Goal: Task Accomplishment & Management: Complete application form

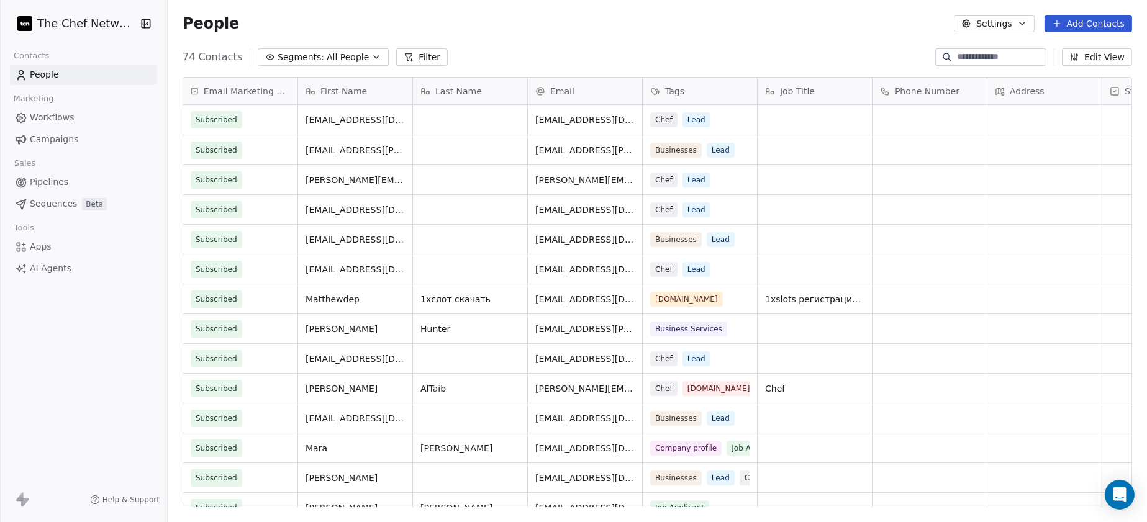
scroll to position [12, 12]
click at [917, 17] on button "Add Contacts" at bounding box center [1088, 23] width 88 height 17
click at [917, 63] on span "Import from CSV" at bounding box center [1088, 69] width 72 height 13
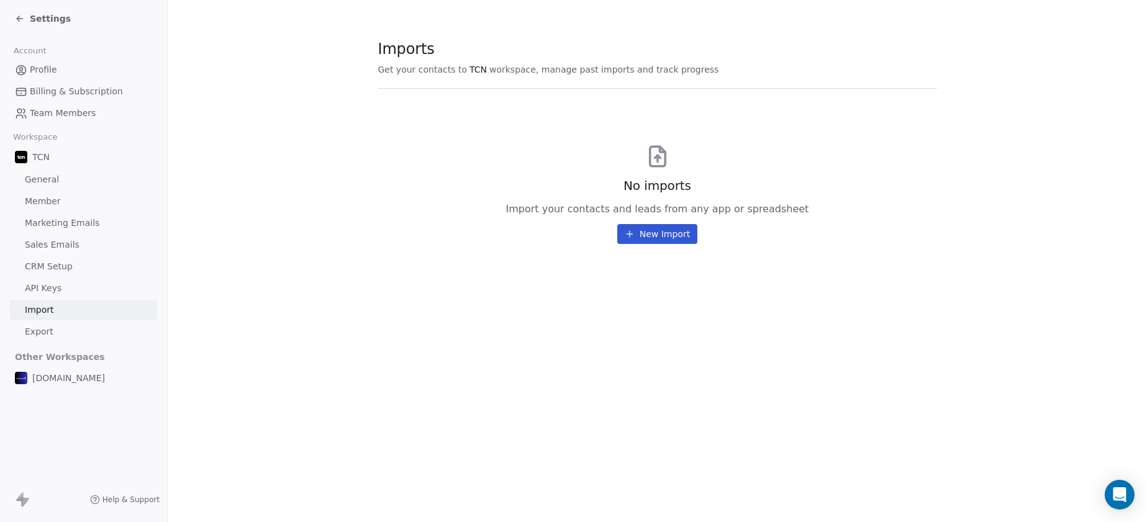
click at [651, 233] on button "New Import" at bounding box center [657, 234] width 80 height 20
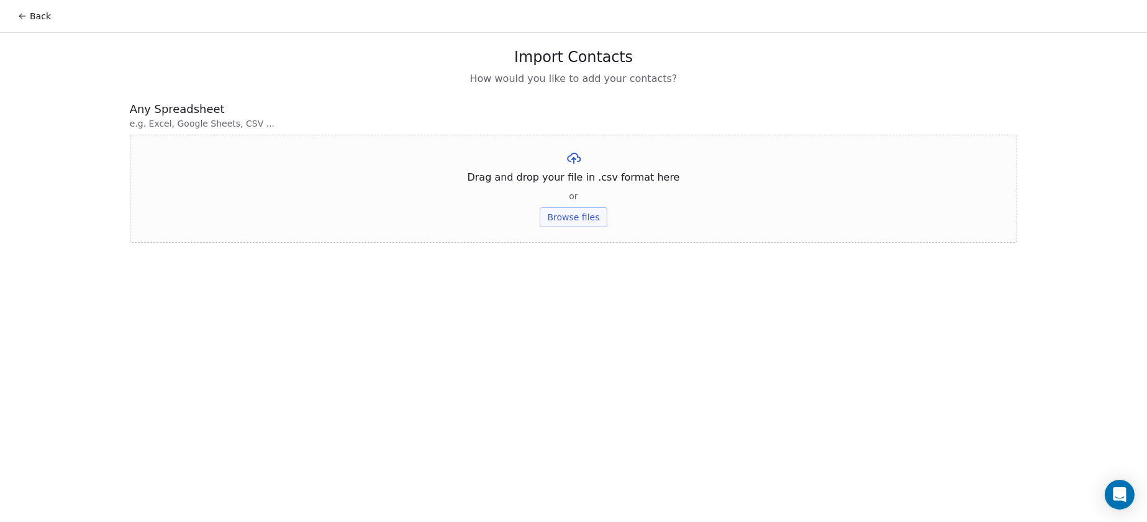
click at [582, 217] on button "Browse files" at bounding box center [573, 217] width 67 height 20
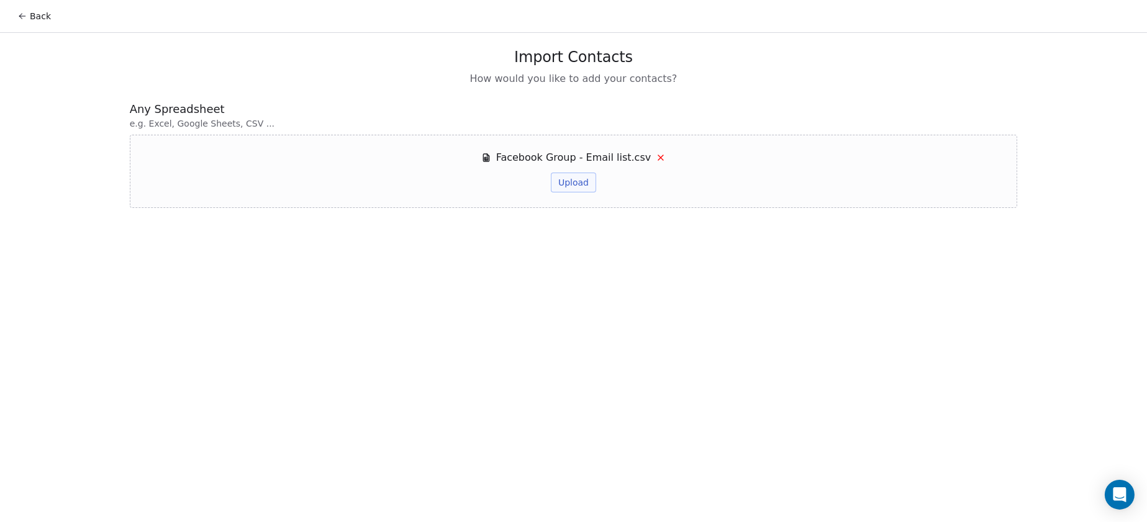
click at [569, 186] on button "Upload" at bounding box center [573, 183] width 45 height 20
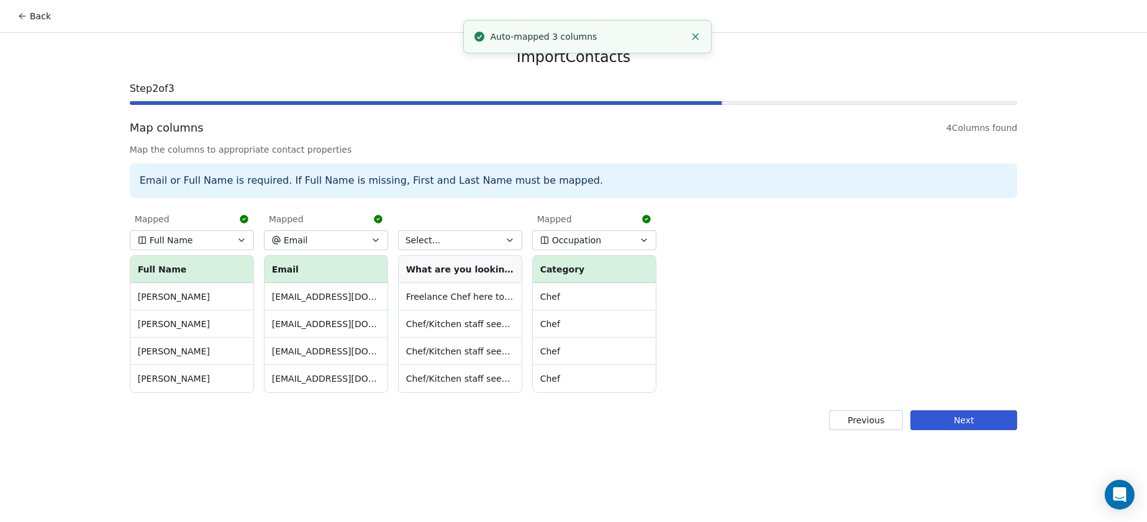
click at [599, 238] on button "Occupation" at bounding box center [594, 240] width 124 height 20
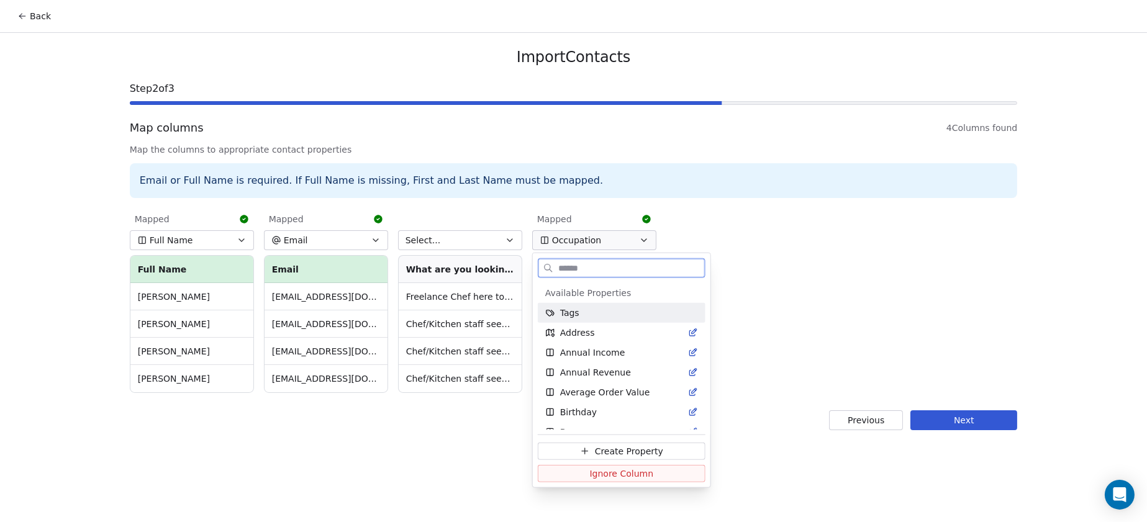
click at [594, 313] on div "Tags" at bounding box center [621, 313] width 153 height 12
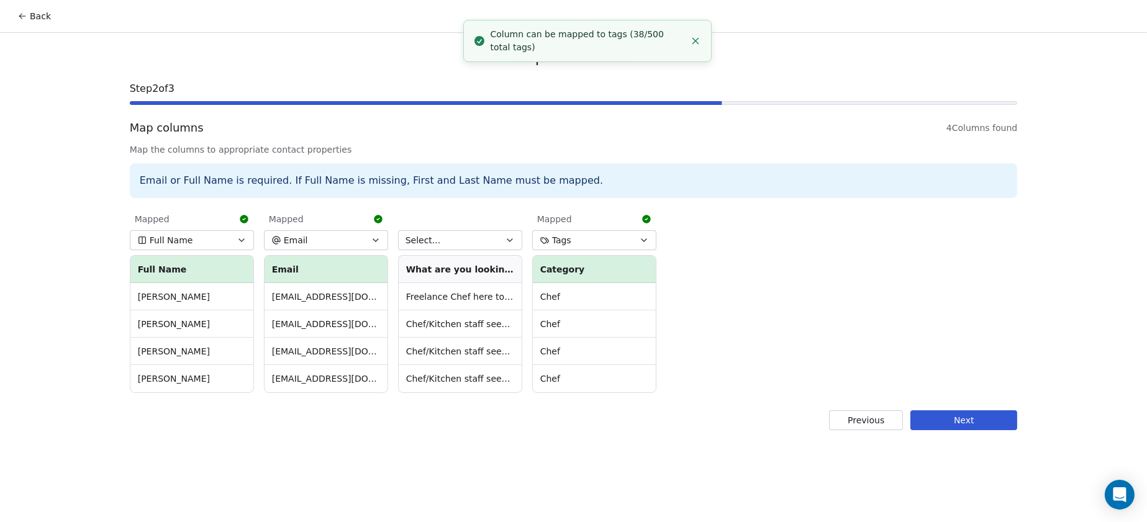
click at [587, 241] on button "Tags" at bounding box center [594, 240] width 124 height 20
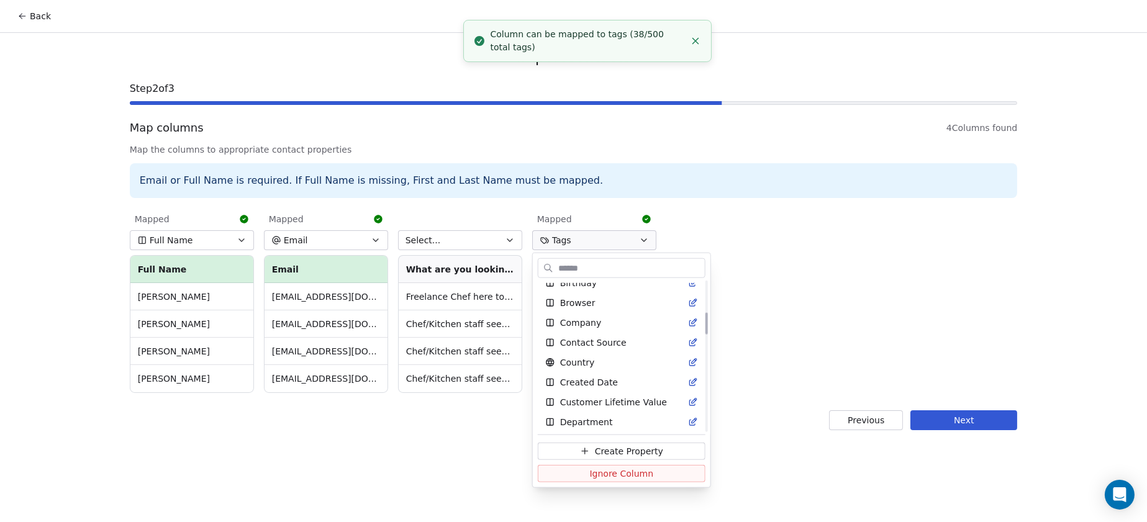
scroll to position [233, 0]
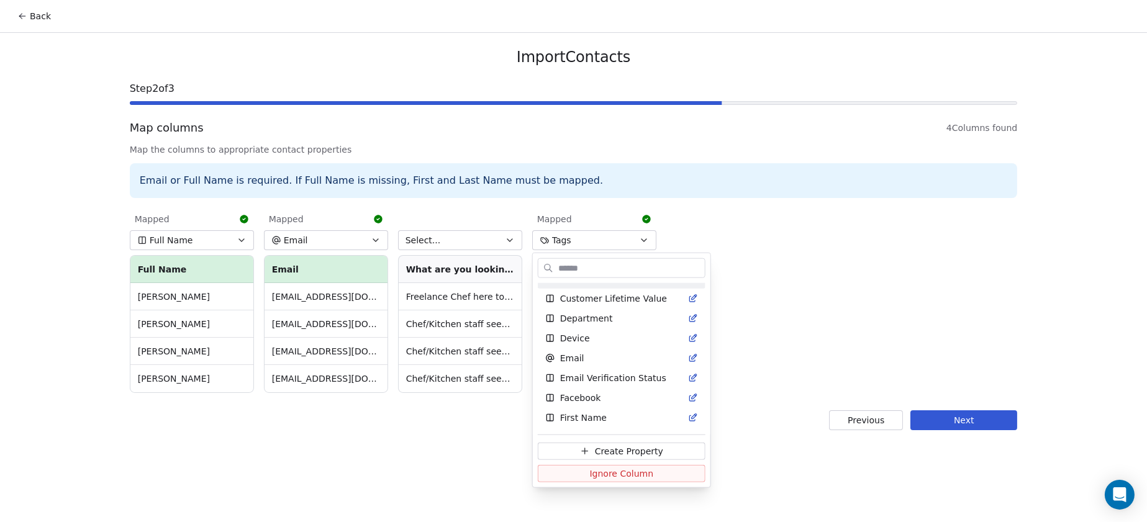
click at [464, 236] on html "Back Import Contacts Step 2 of 3 Map columns 4 Columns found Map the columns to…" at bounding box center [573, 261] width 1147 height 522
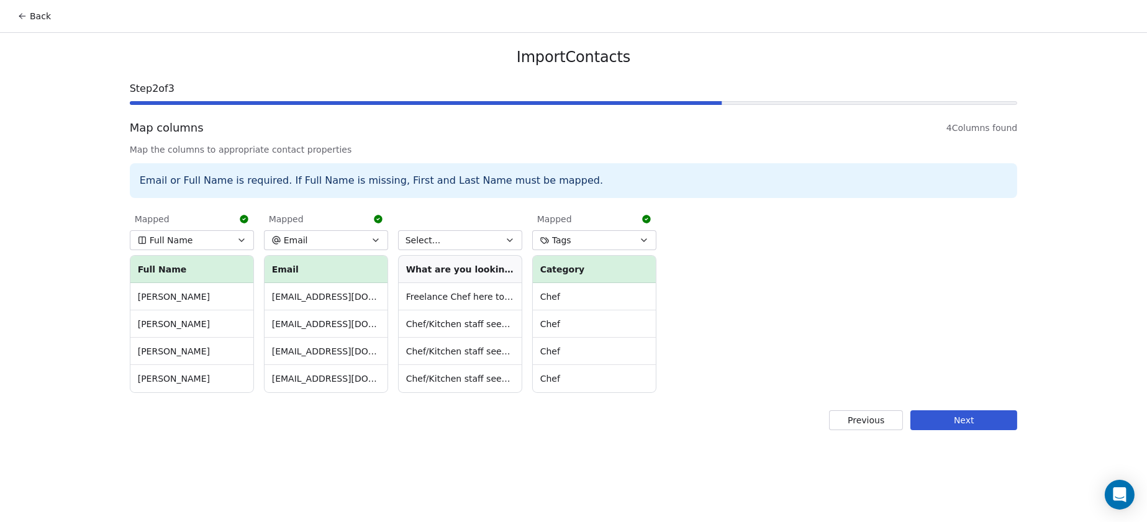
click at [464, 236] on button "Select..." at bounding box center [460, 240] width 124 height 20
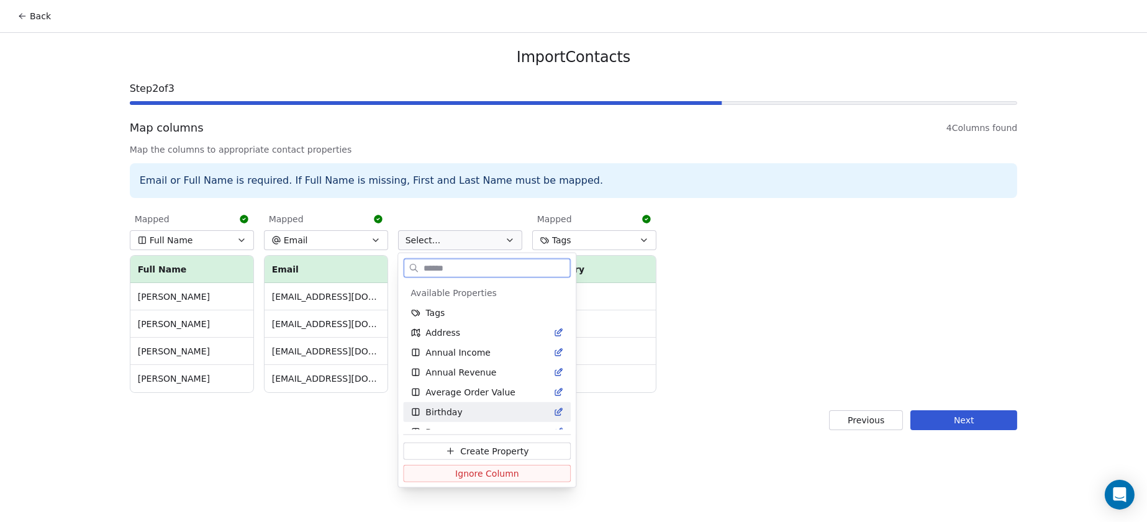
click at [474, 417] on span "Ignore Column" at bounding box center [487, 474] width 64 height 12
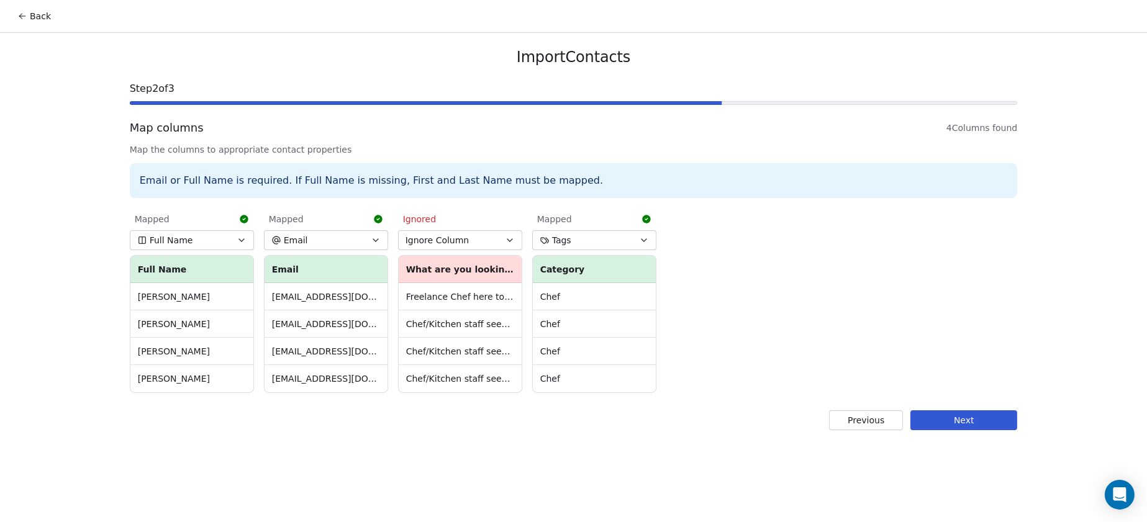
click at [473, 237] on button "Ignore Column" at bounding box center [460, 240] width 124 height 20
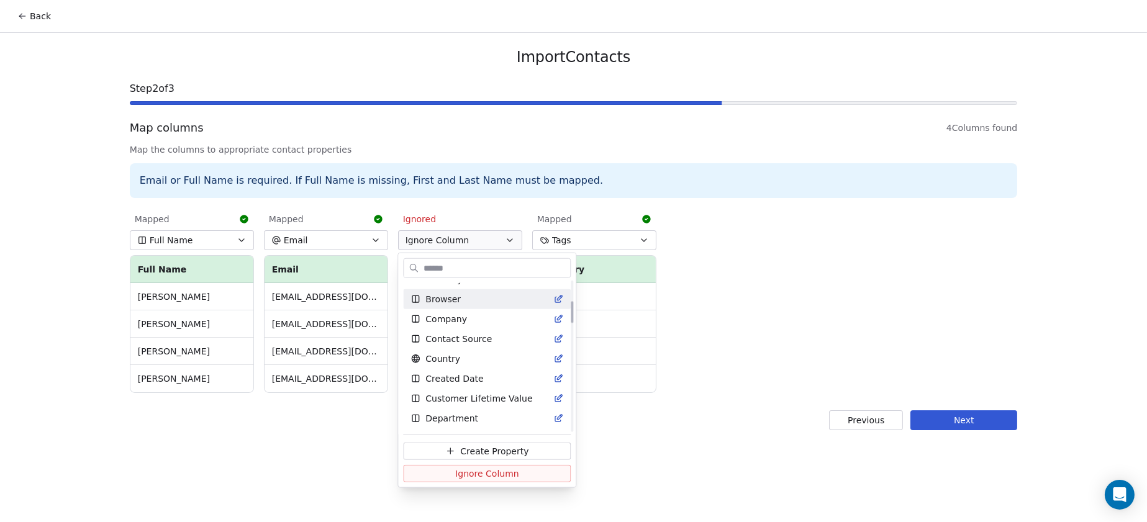
scroll to position [155, 0]
click at [673, 417] on html "Back Import Contacts Step 2 of 3 Map columns 4 Columns found Map the columns to…" at bounding box center [573, 261] width 1147 height 522
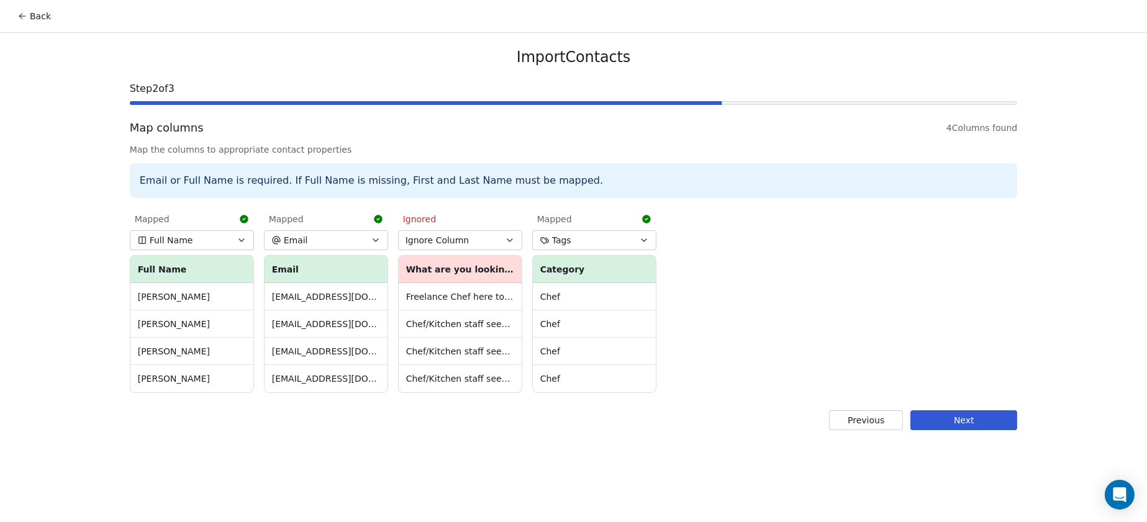
click at [585, 243] on button "Tags" at bounding box center [594, 240] width 124 height 20
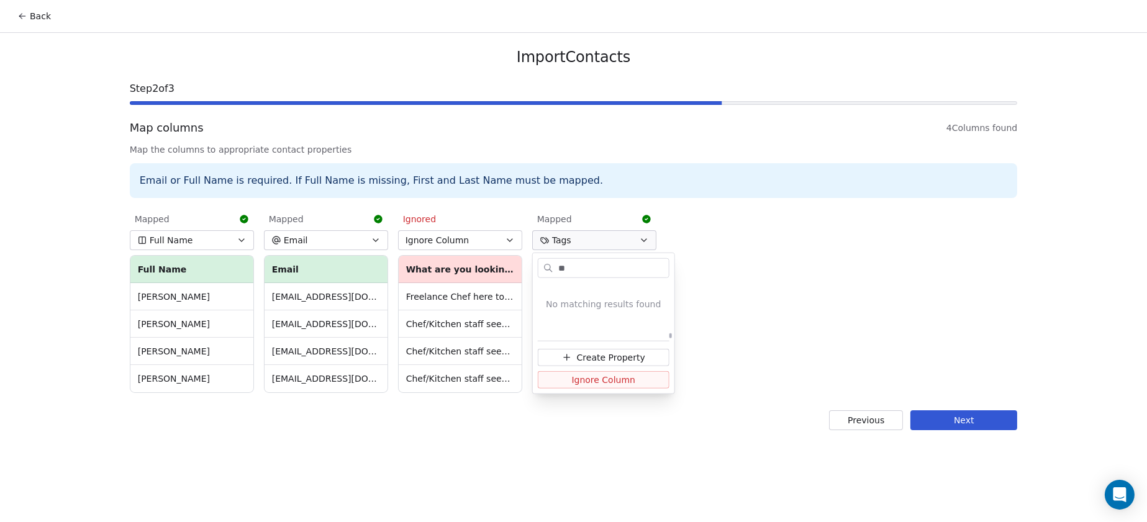
scroll to position [0, 0]
type input "*"
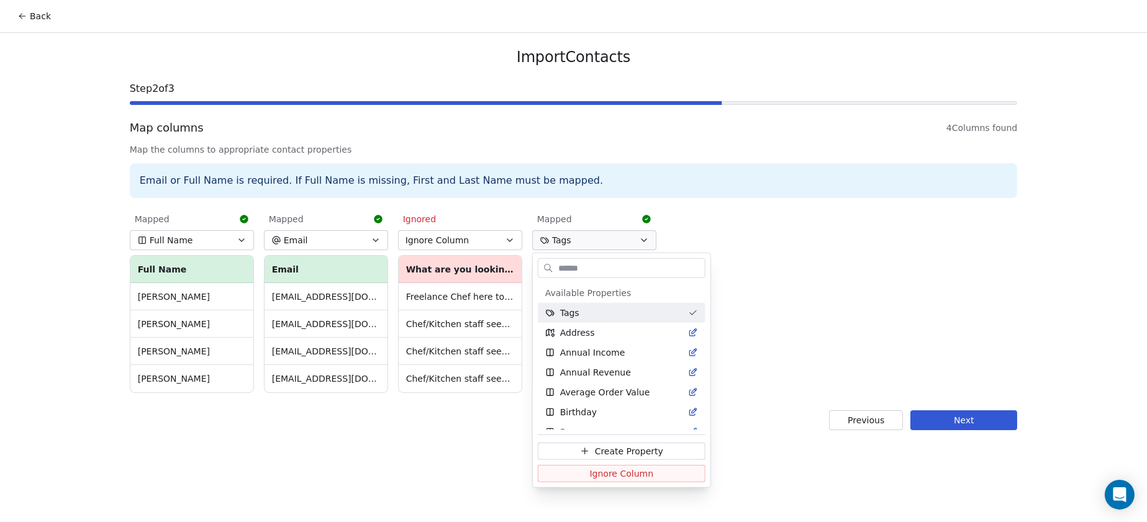
type input "*"
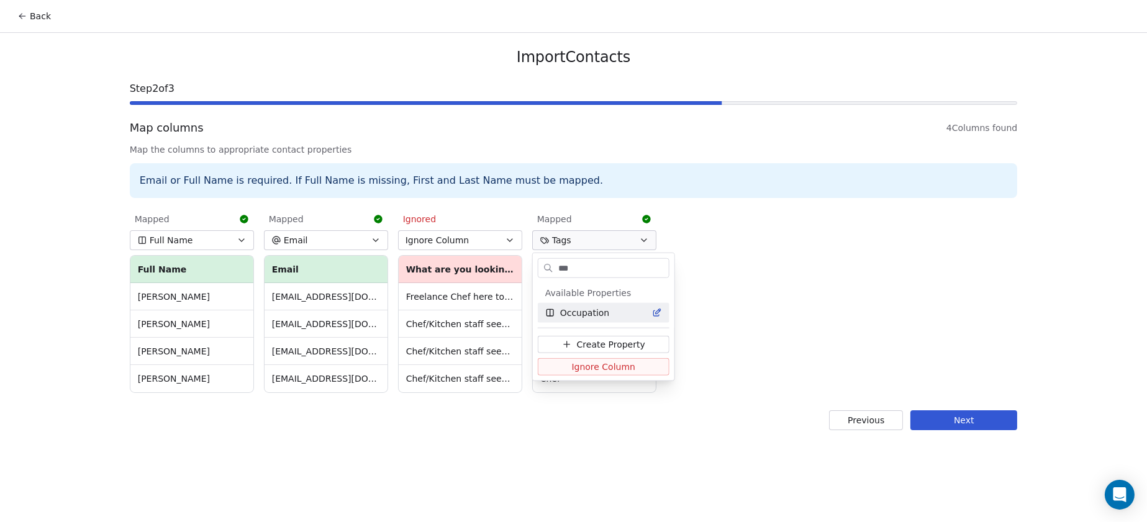
type input "***"
click at [625, 321] on div "Occupation" at bounding box center [604, 313] width 132 height 20
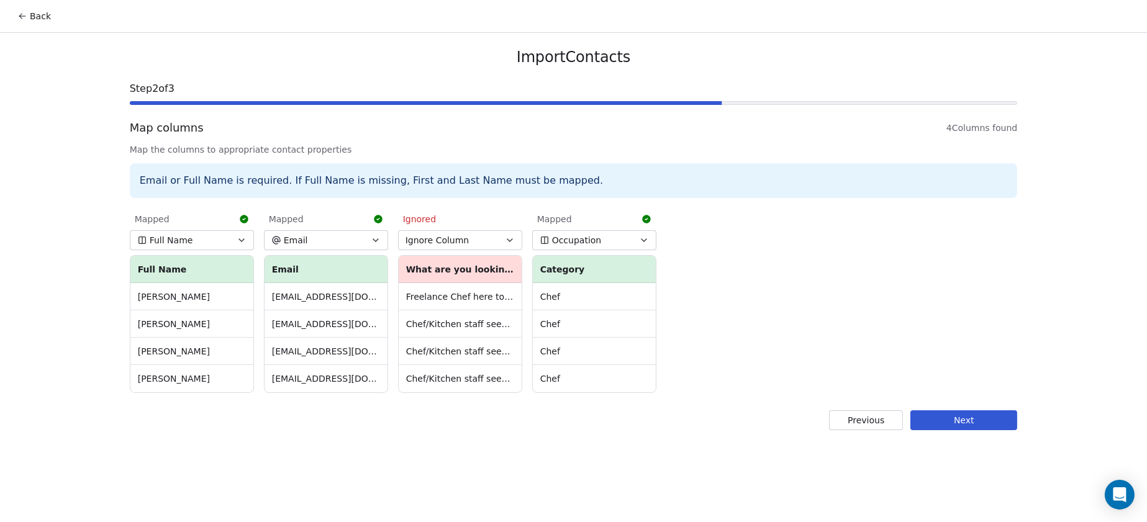
click at [917, 417] on button "Next" at bounding box center [963, 420] width 107 height 20
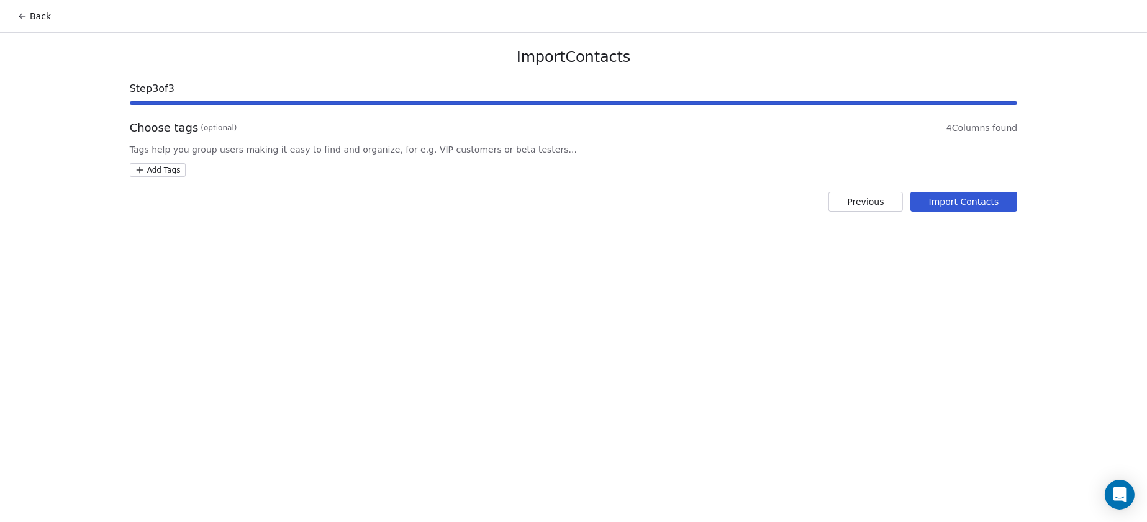
click at [173, 171] on html "Back Import Contacts Step 3 of 3 Choose tags (optional) 4 Columns found Tags he…" at bounding box center [573, 261] width 1147 height 522
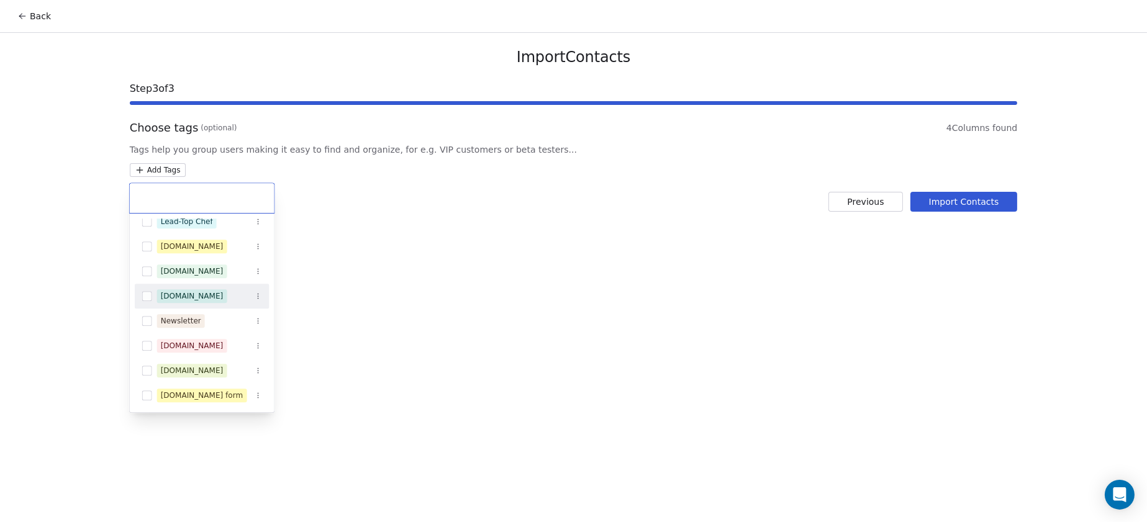
click at [724, 286] on html "Back Import Contacts Step 3 of 3 Choose tags (optional) 4 Columns found Tags he…" at bounding box center [573, 261] width 1147 height 522
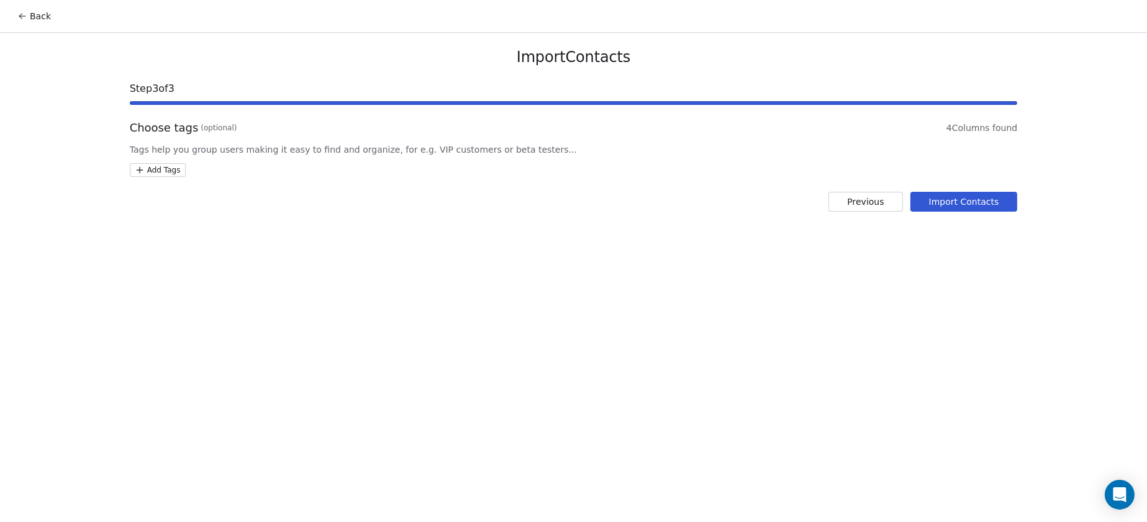
click at [917, 205] on button "Import Contacts" at bounding box center [963, 202] width 107 height 20
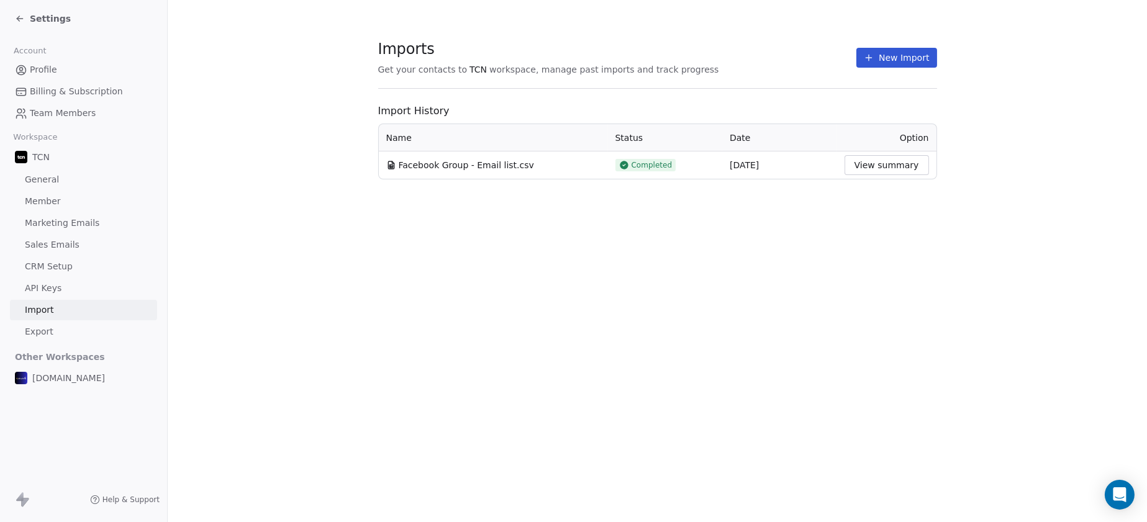
click at [24, 12] on div "Settings" at bounding box center [43, 18] width 56 height 12
